Goal: Task Accomplishment & Management: Use online tool/utility

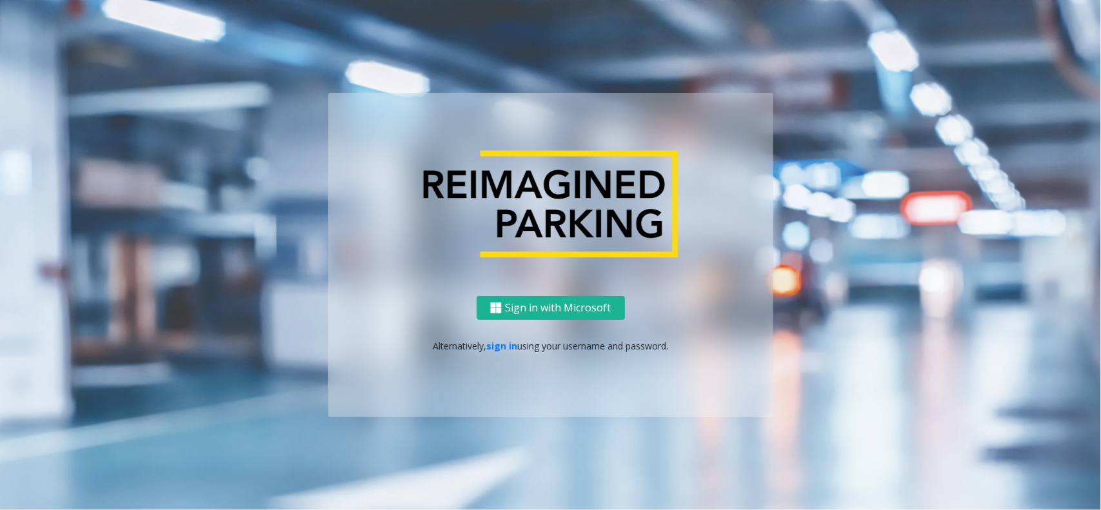
click at [498, 328] on div "Sign in with Microsoft Alternatively, sign in using your username and password." at bounding box center [550, 356] width 445 height 121
click at [497, 344] on link "sign in" at bounding box center [501, 346] width 31 height 12
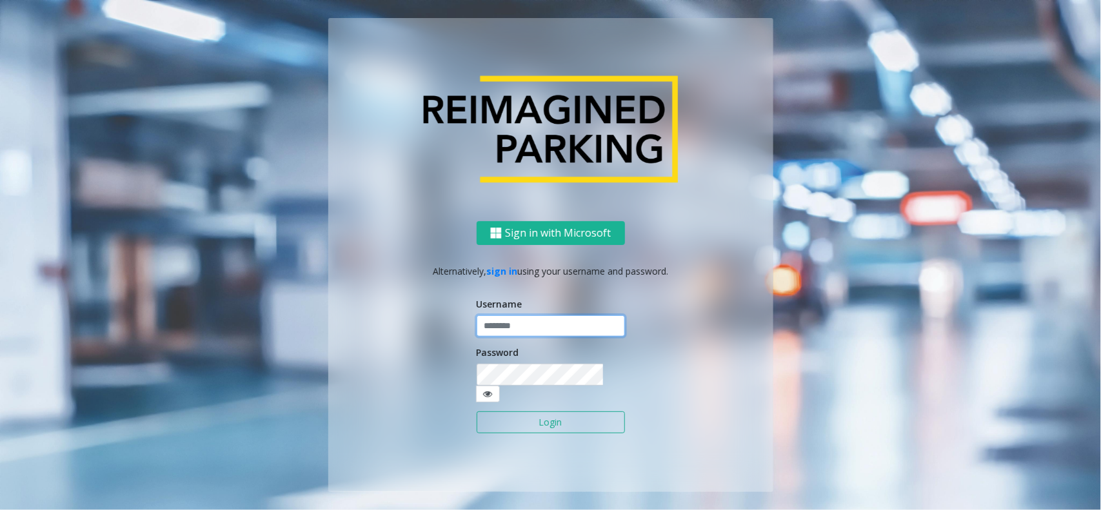
click at [516, 328] on input "text" at bounding box center [551, 326] width 148 height 22
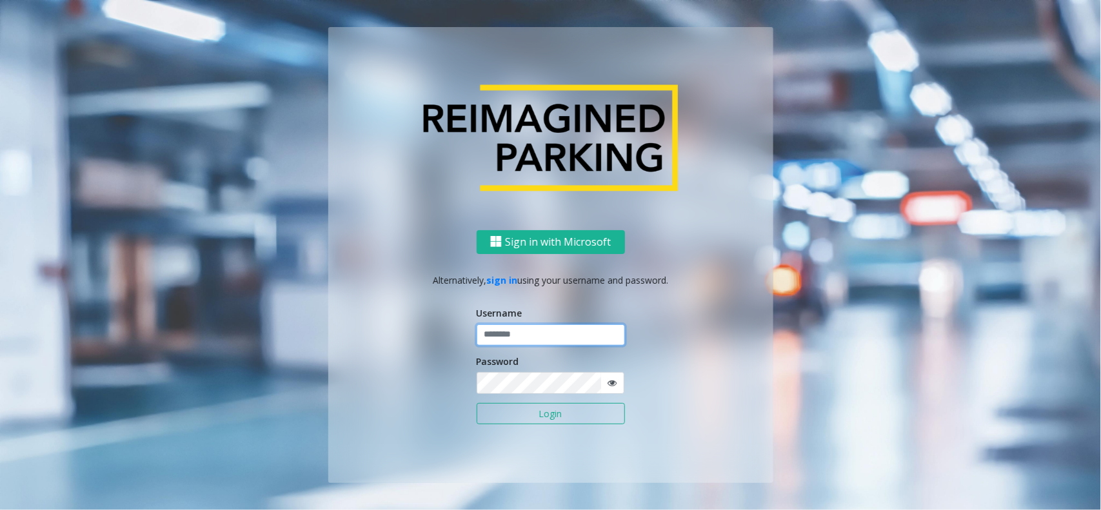
type input "**********"
click at [536, 411] on button "Login" at bounding box center [551, 414] width 148 height 22
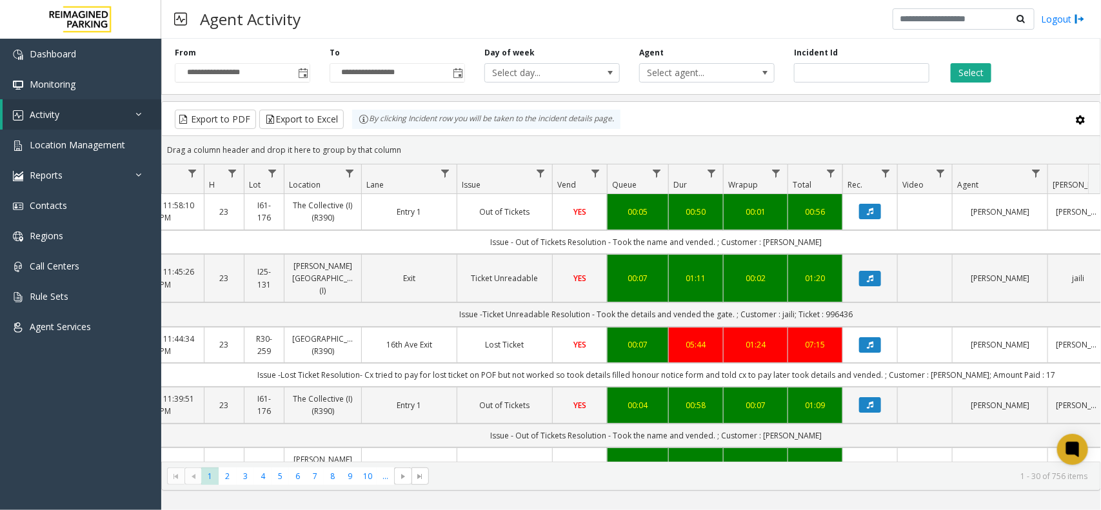
scroll to position [0, 160]
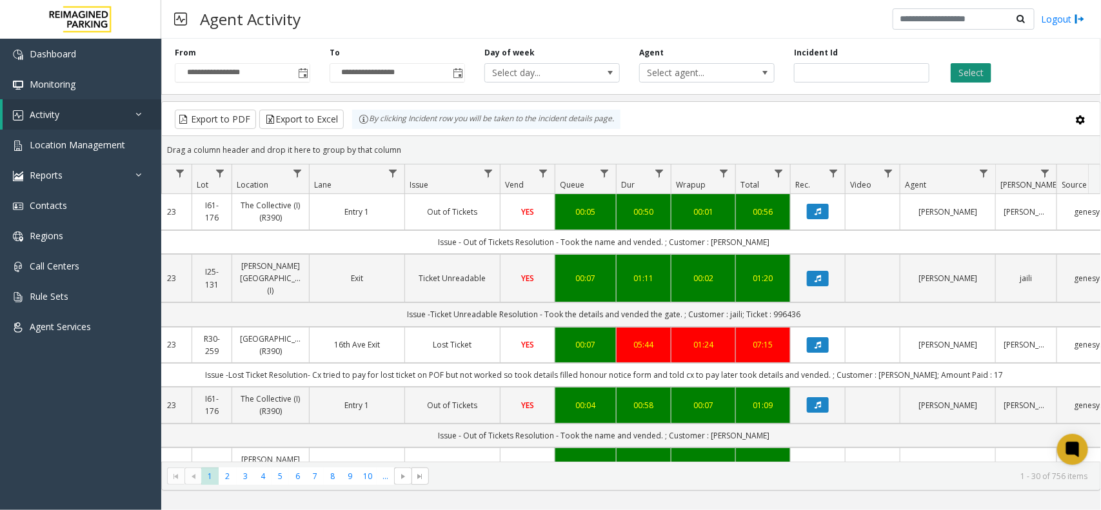
click at [984, 79] on button "Select" at bounding box center [970, 72] width 41 height 19
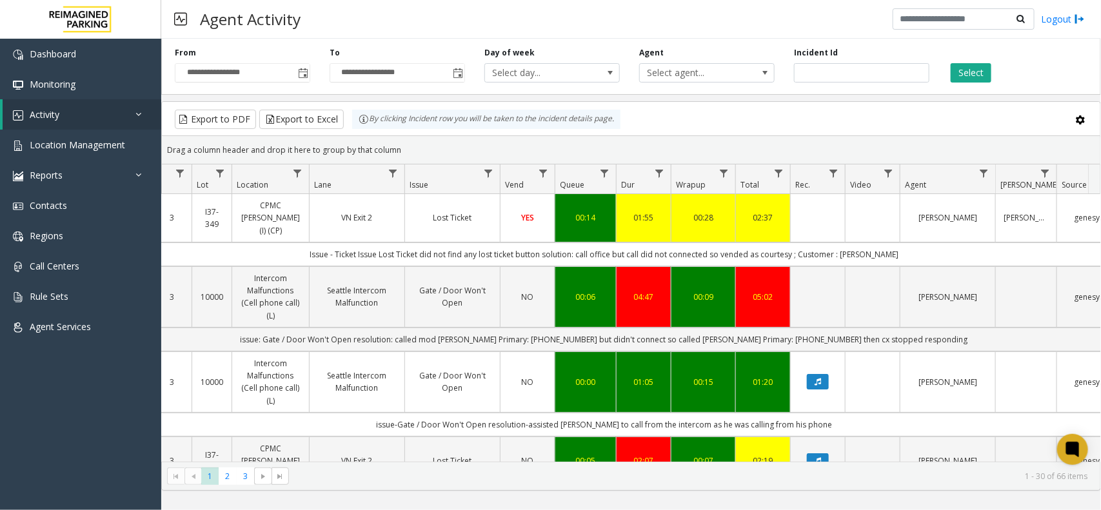
click at [411, 141] on kendo-grid "Export to PDF Export to Excel By clicking Incident row you will be taken to the…" at bounding box center [630, 295] width 939 height 389
click at [411, 141] on div "Drag a column header and drop it here to group by that column" at bounding box center [631, 150] width 938 height 23
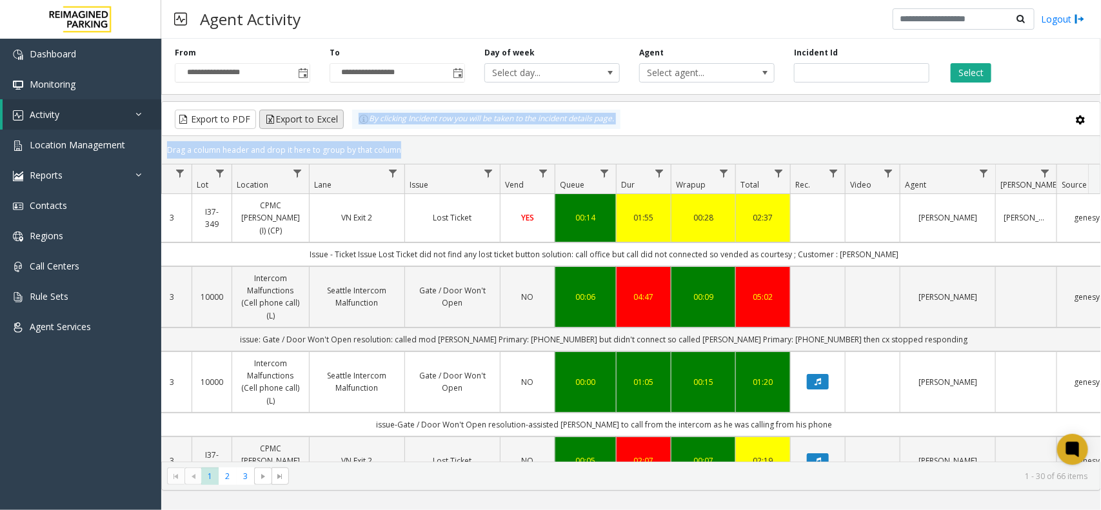
drag, startPoint x: 411, startPoint y: 141, endPoint x: 329, endPoint y: 110, distance: 87.5
click at [329, 110] on kendo-grid "Export to PDF Export to Excel By clicking Incident row you will be taken to the…" at bounding box center [630, 295] width 939 height 389
click at [422, 139] on div "Drag a column header and drop it here to group by that column" at bounding box center [631, 150] width 938 height 23
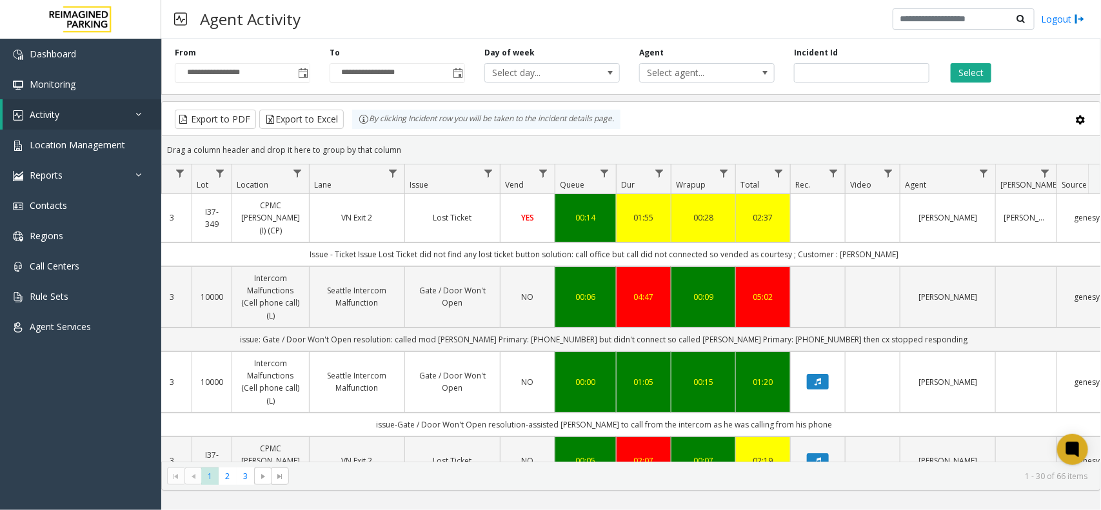
drag, startPoint x: 408, startPoint y: 142, endPoint x: 326, endPoint y: 104, distance: 90.3
click at [326, 104] on kendo-grid "Export to PDF Export to Excel By clicking Incident row you will be taken to the…" at bounding box center [630, 295] width 939 height 389
click at [480, 129] on div "By clicking Incident row you will be taken to the incident details page." at bounding box center [486, 119] width 268 height 19
